Goal: Task Accomplishment & Management: Use online tool/utility

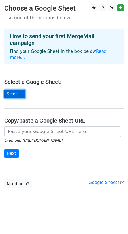
click at [18, 89] on link "Select..." at bounding box center [14, 93] width 21 height 9
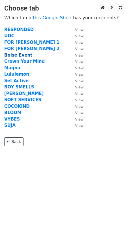
click at [19, 56] on strong "Boise Event" at bounding box center [18, 55] width 28 height 5
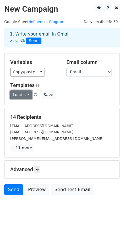
click at [28, 94] on link "Load..." at bounding box center [21, 94] width 22 height 9
click at [60, 90] on div "Load... No templates saved Save" at bounding box center [62, 94] width 112 height 9
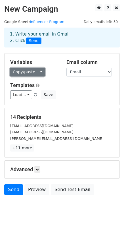
click at [36, 72] on link "Copy/paste..." at bounding box center [27, 72] width 35 height 9
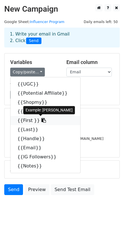
click at [41, 121] on icon at bounding box center [43, 120] width 5 height 5
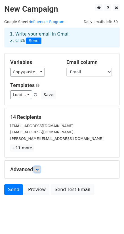
click at [38, 171] on icon at bounding box center [37, 169] width 3 height 3
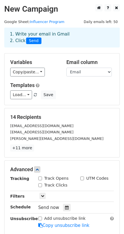
click at [39, 180] on input "Track Opens" at bounding box center [40, 178] width 4 height 4
checkbox input "true"
click at [41, 186] on input "Track Clicks" at bounding box center [40, 185] width 4 height 4
checkbox input "true"
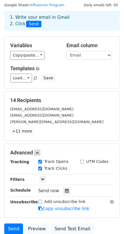
scroll to position [65, 0]
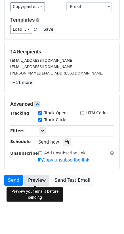
click at [42, 182] on link "Preview" at bounding box center [36, 180] width 25 height 11
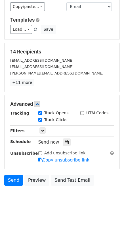
click at [55, 213] on html "New Campaign Daily emails left: 50 Google Sheet: Influencer Program 1. Write yo…" at bounding box center [62, 84] width 124 height 299
click at [12, 179] on link "Send" at bounding box center [13, 180] width 19 height 11
